Goal: Information Seeking & Learning: Learn about a topic

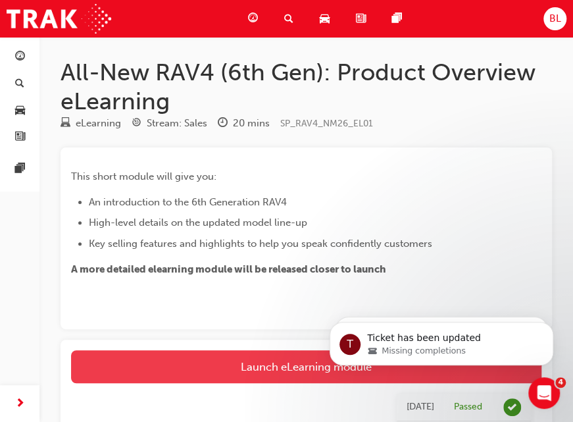
click at [270, 371] on link "Launch eLearning module" at bounding box center [306, 366] width 470 height 33
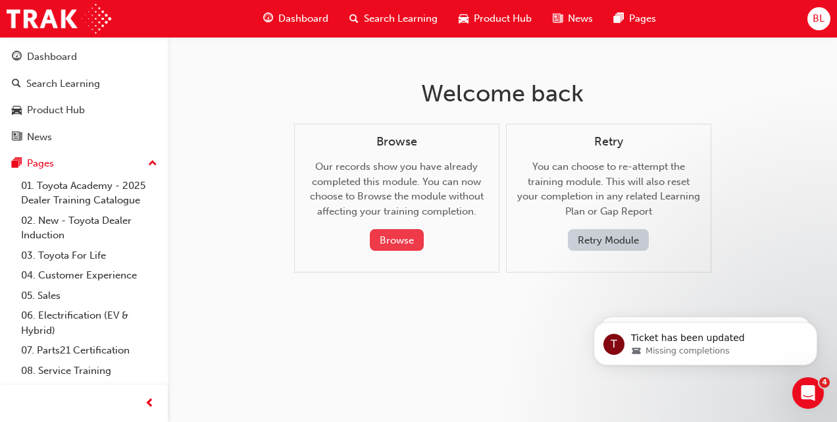
click at [391, 240] on button "Browse" at bounding box center [397, 240] width 54 height 22
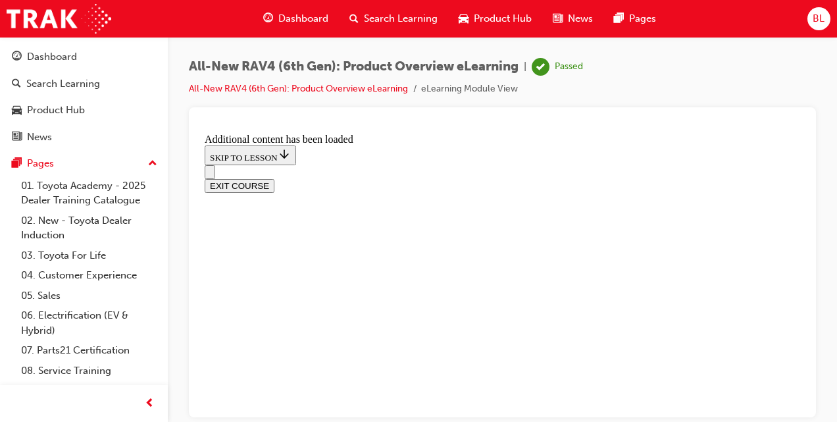
scroll to position [836, 0]
